Goal: Information Seeking & Learning: Learn about a topic

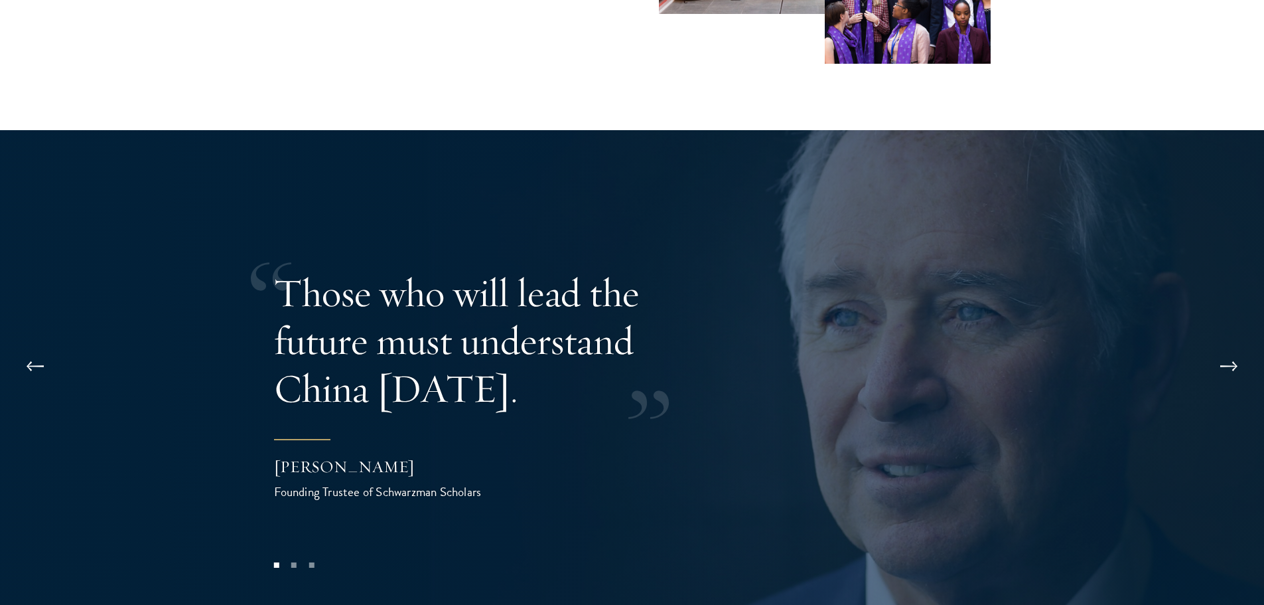
scroll to position [2588, 0]
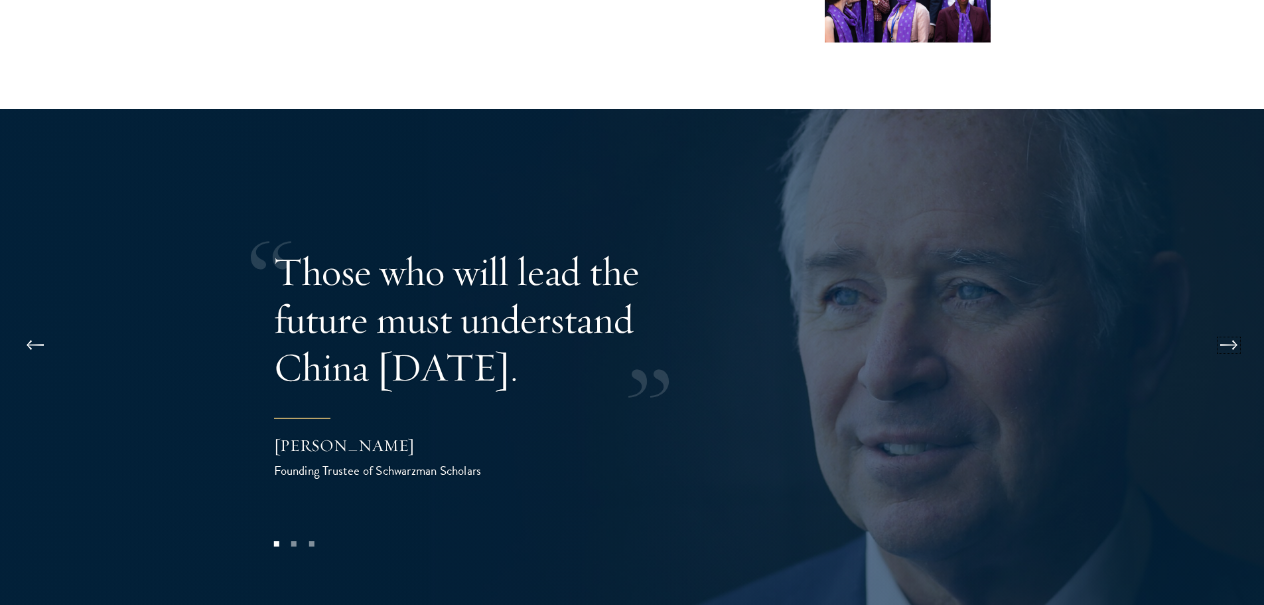
click at [1238, 326] on button at bounding box center [1229, 344] width 44 height 37
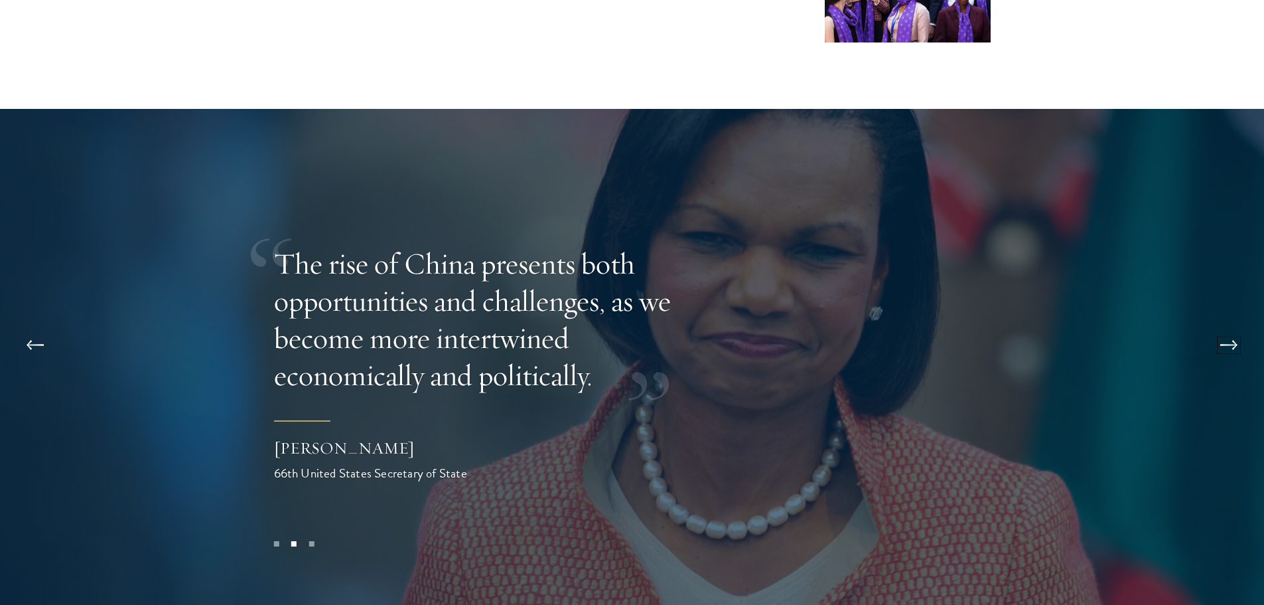
click at [1238, 326] on button at bounding box center [1229, 344] width 44 height 37
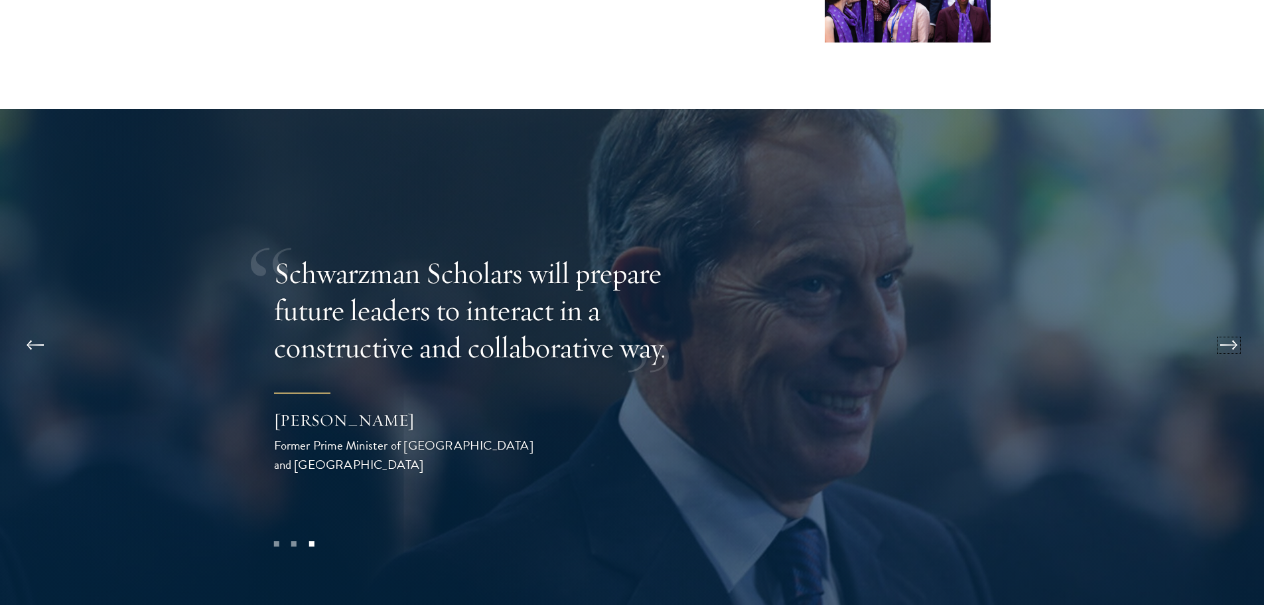
click at [1240, 326] on button at bounding box center [1229, 344] width 44 height 37
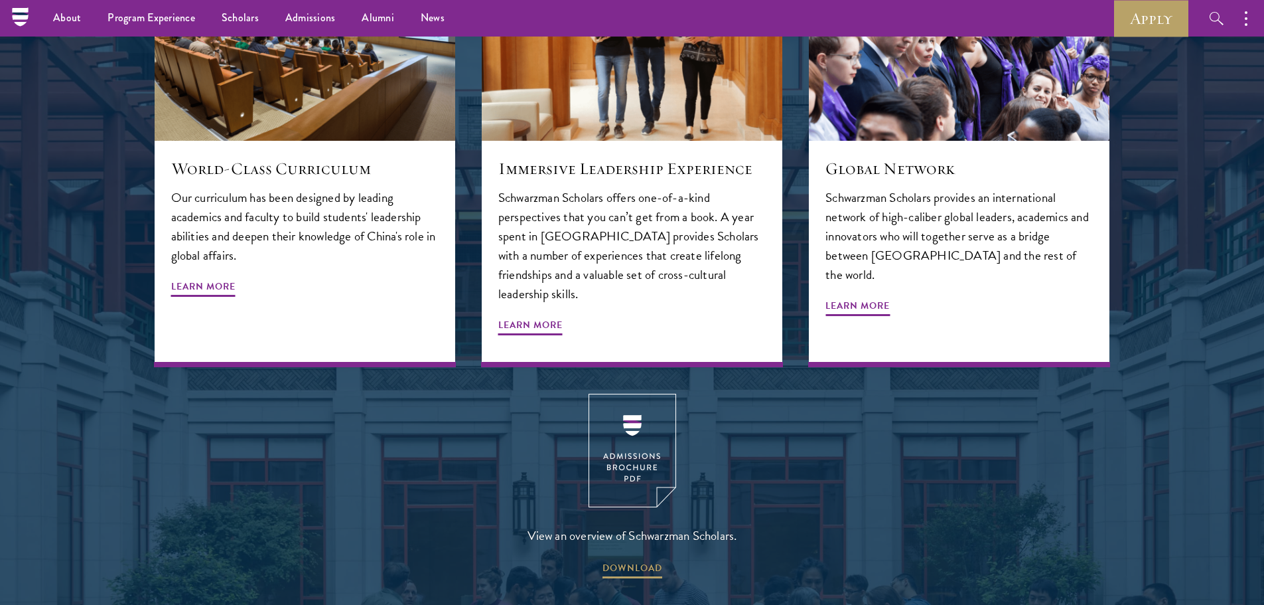
scroll to position [1593, 0]
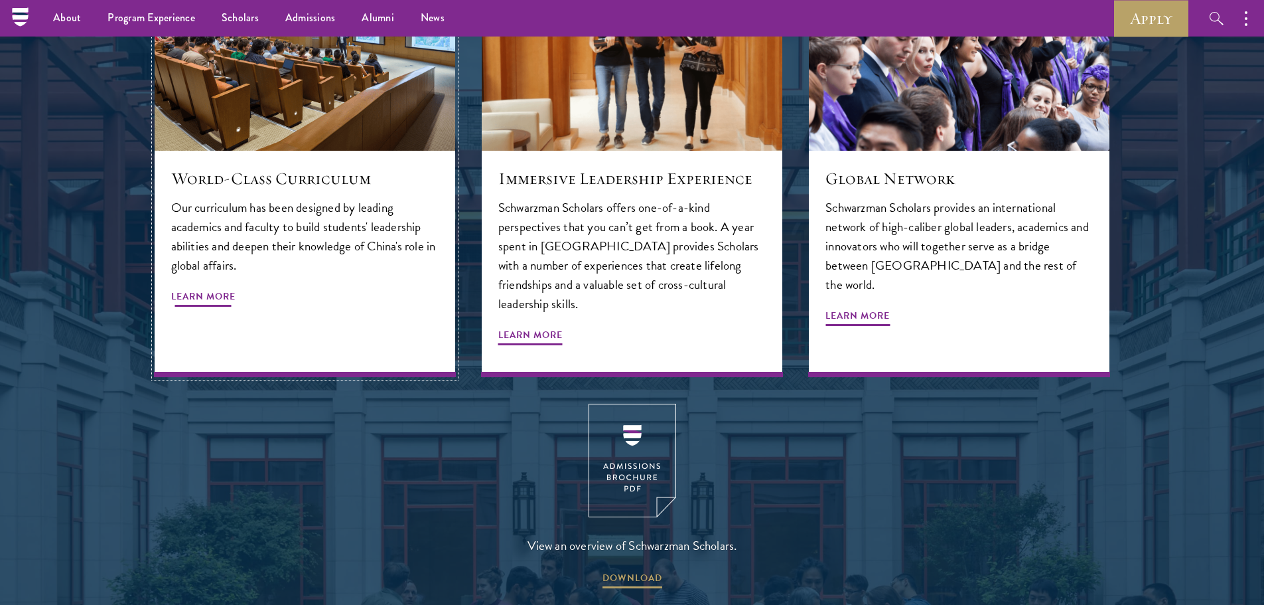
click at [225, 286] on div "World-Class Curriculum Our curriculum has been designed by leading academics an…" at bounding box center [305, 264] width 301 height 226
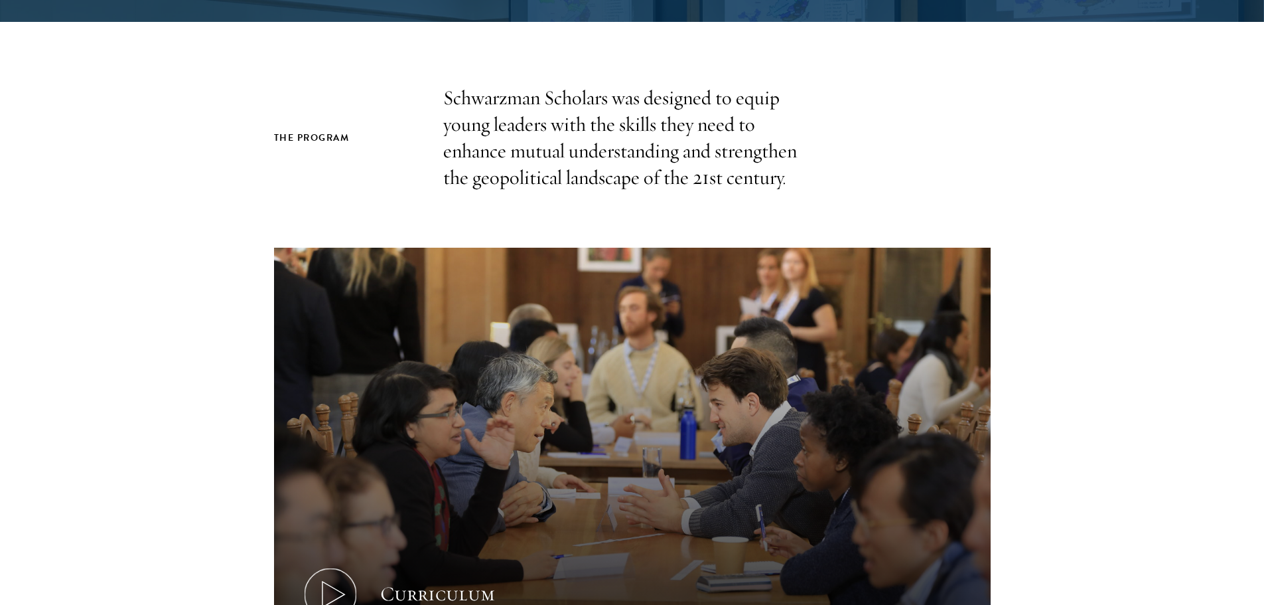
scroll to position [531, 0]
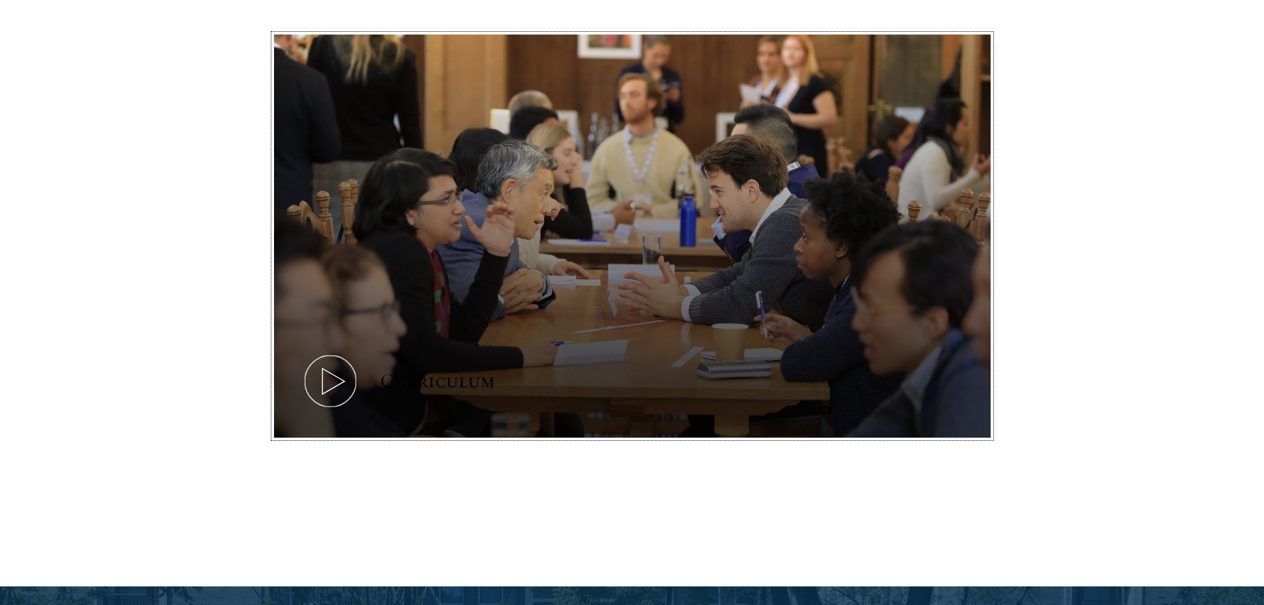
click at [348, 375] on icon at bounding box center [331, 381] width 60 height 60
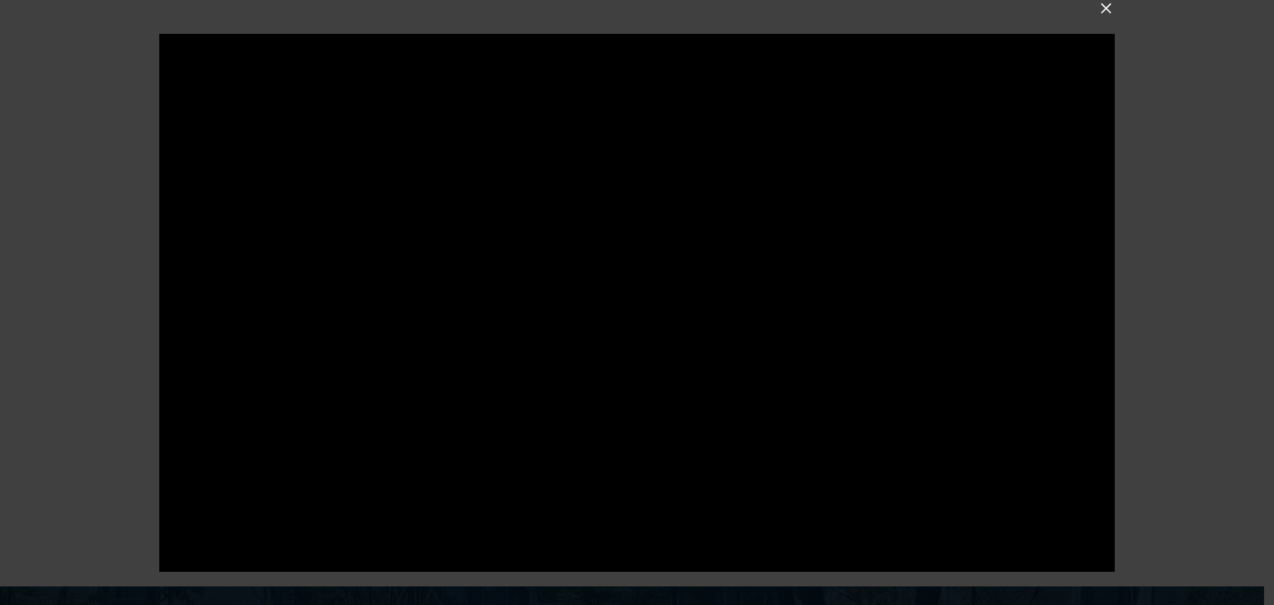
click at [1096, 13] on div at bounding box center [637, 302] width 1274 height 605
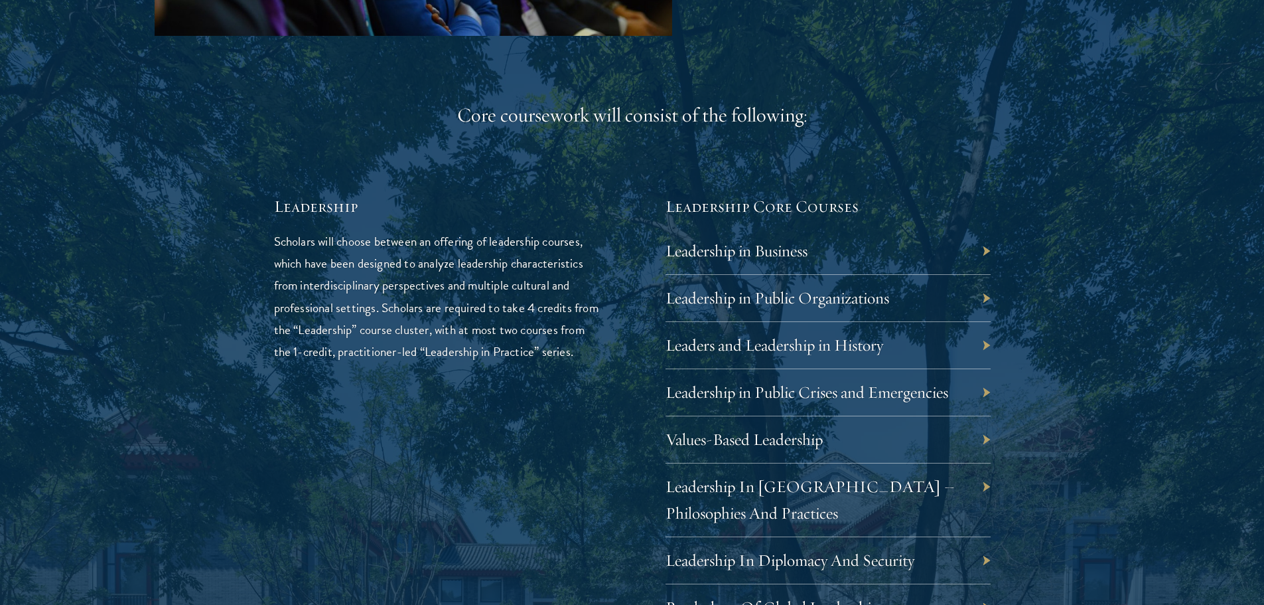
scroll to position [2124, 0]
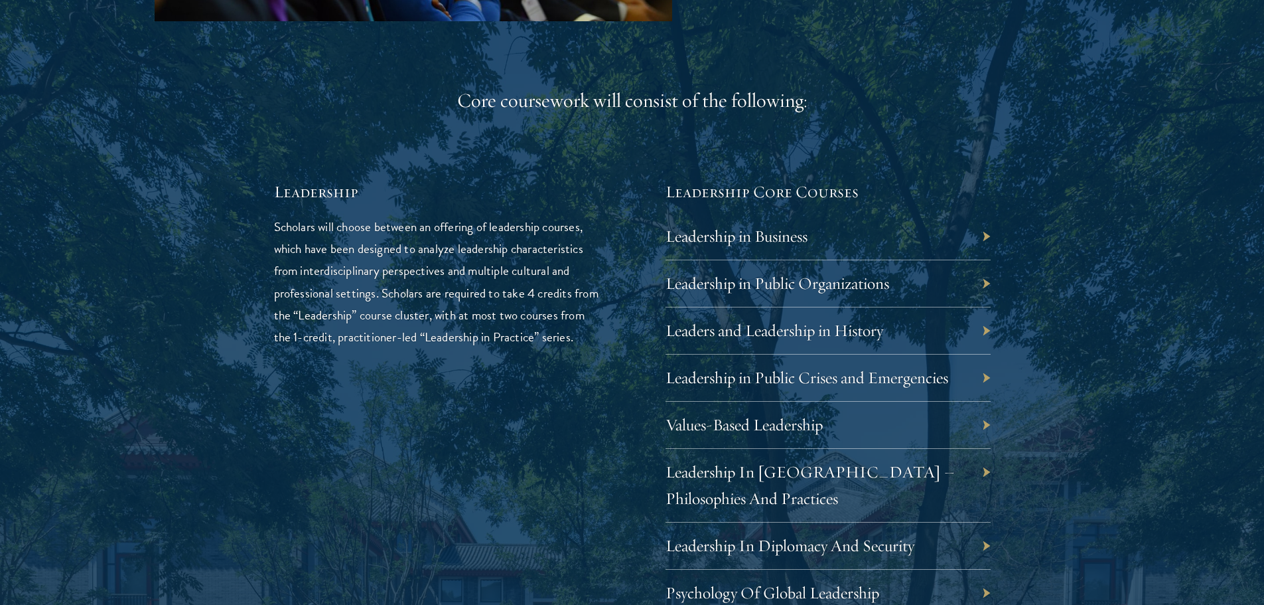
click at [899, 240] on div "Leadership in Business" at bounding box center [828, 236] width 325 height 47
click at [984, 235] on div "Leadership in Business" at bounding box center [828, 236] width 325 height 47
click at [984, 236] on div "Leadership in Business" at bounding box center [828, 236] width 325 height 47
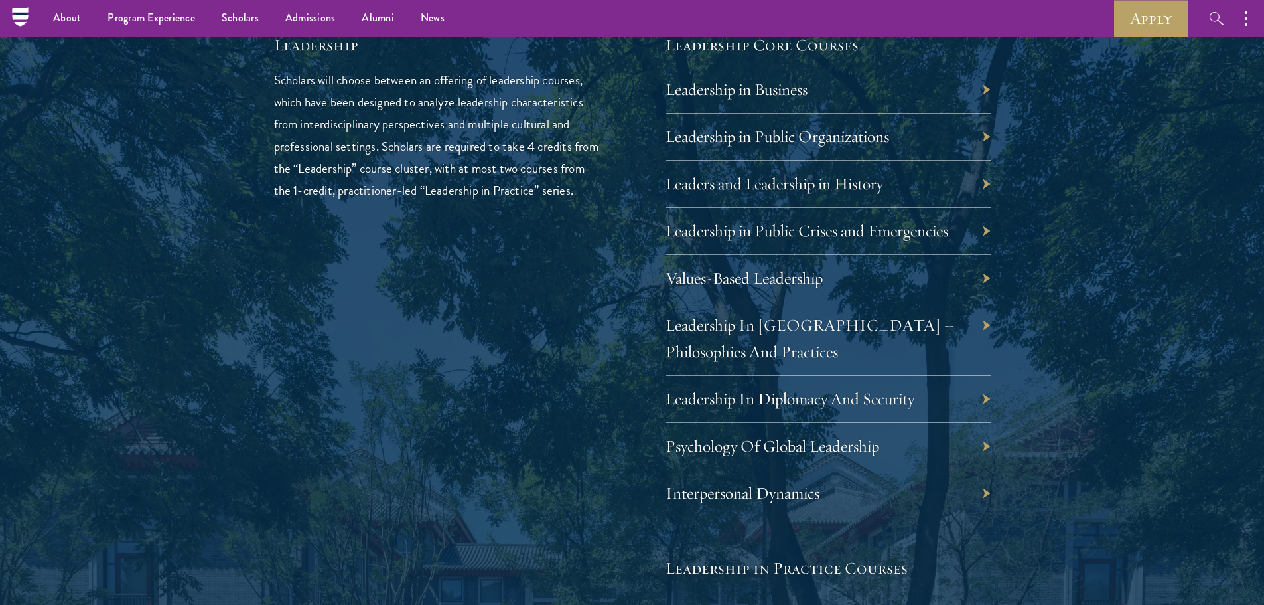
scroll to position [2256, 0]
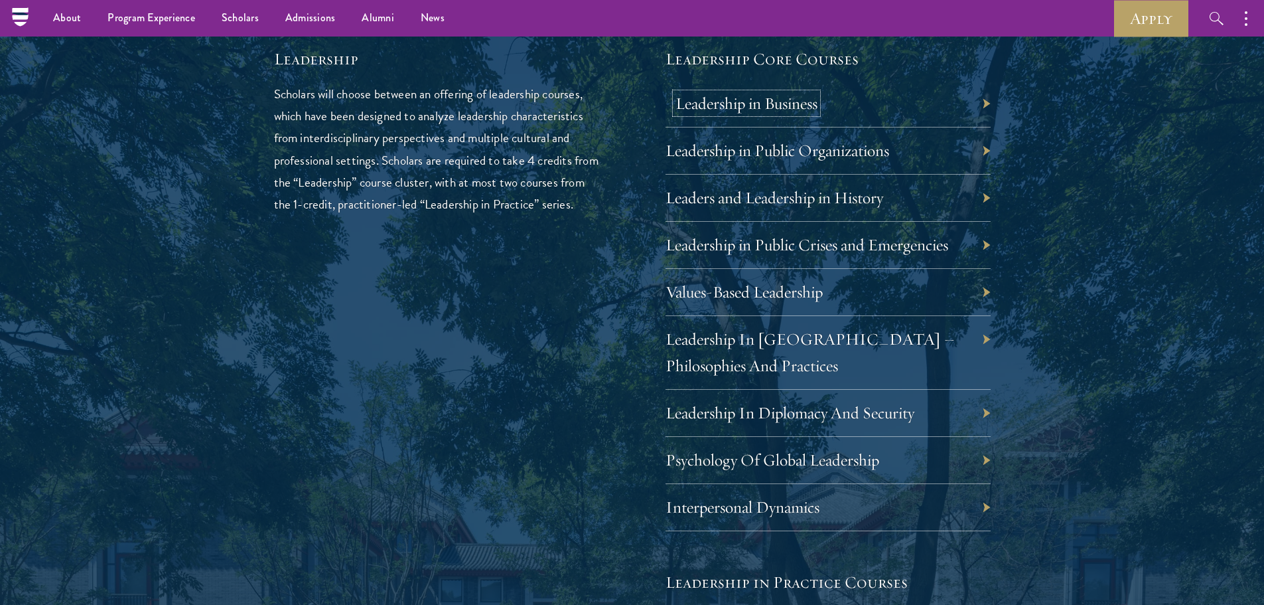
click at [746, 106] on link "Leadership in Business" at bounding box center [747, 103] width 142 height 21
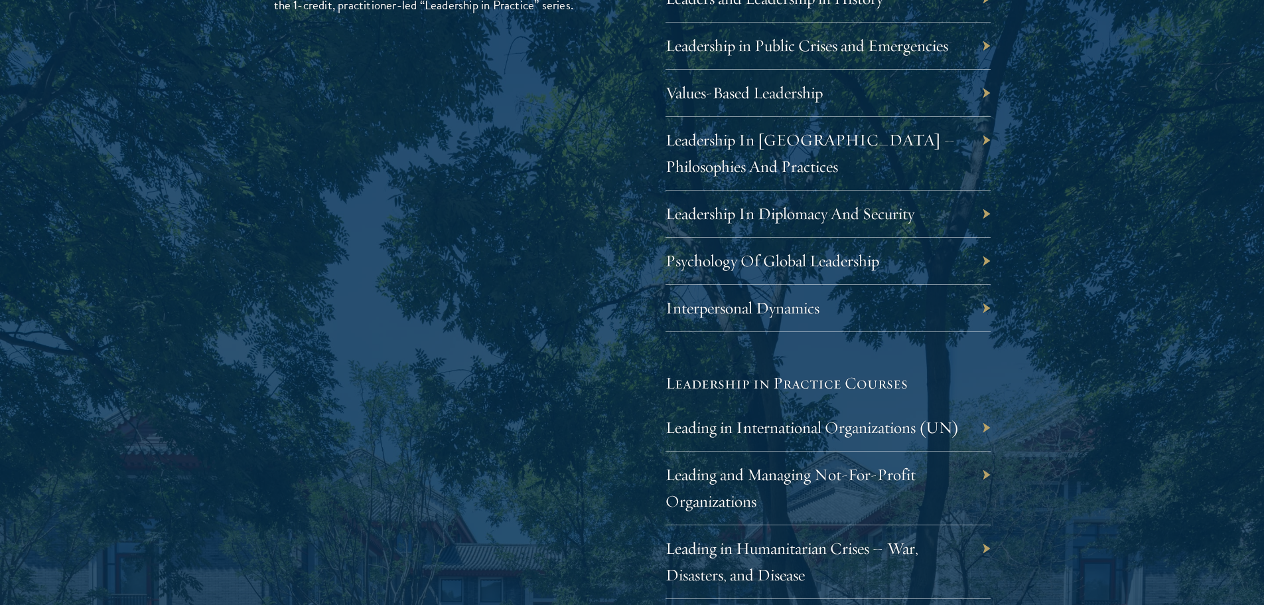
scroll to position [2522, 0]
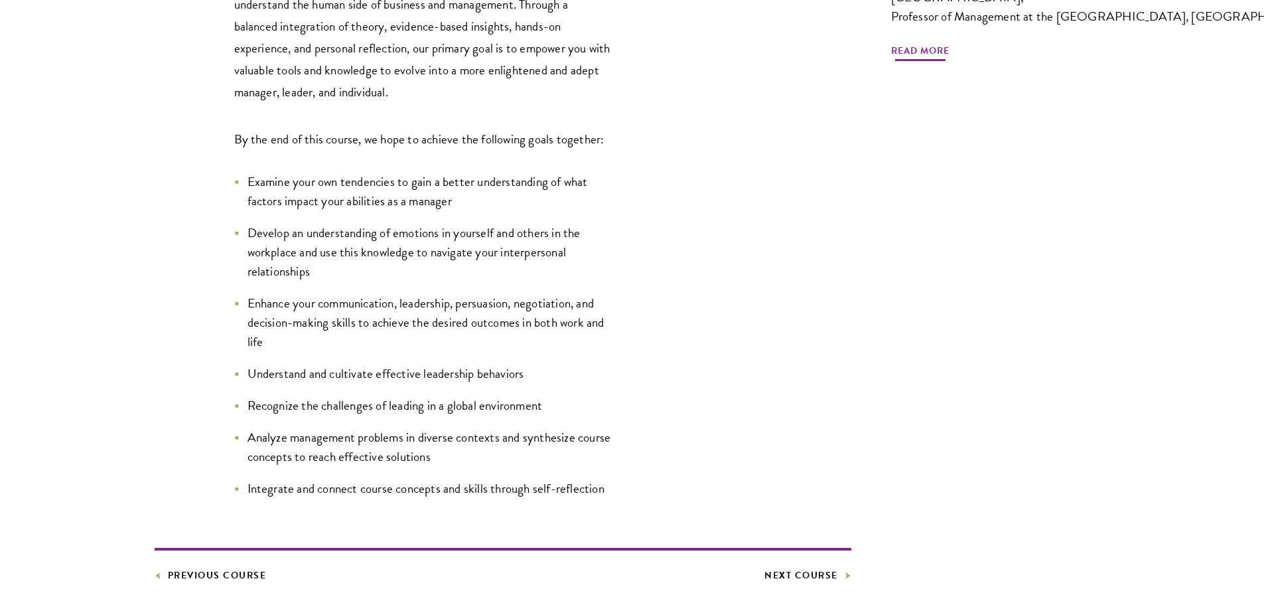
scroll to position [597, 0]
